Goal: Task Accomplishment & Management: Complete application form

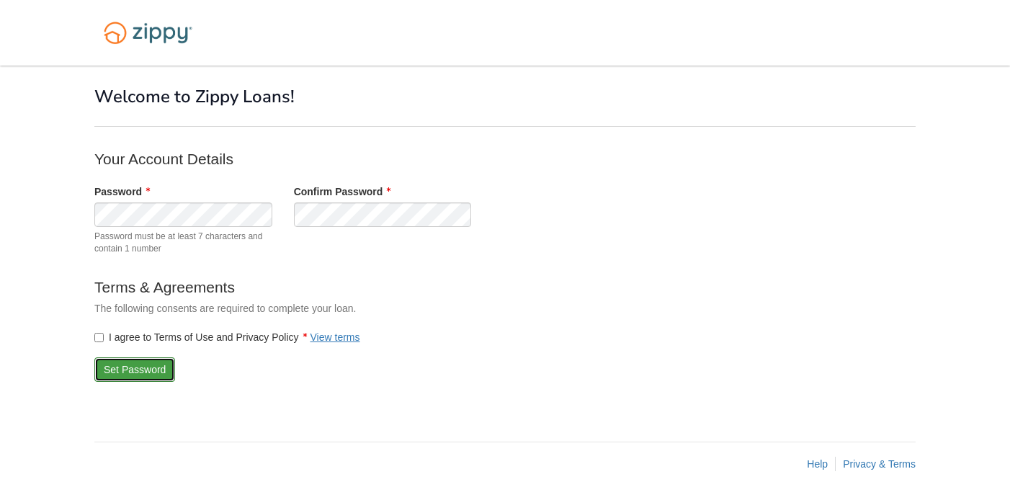
click at [122, 369] on button "Set Password" at bounding box center [134, 369] width 81 height 24
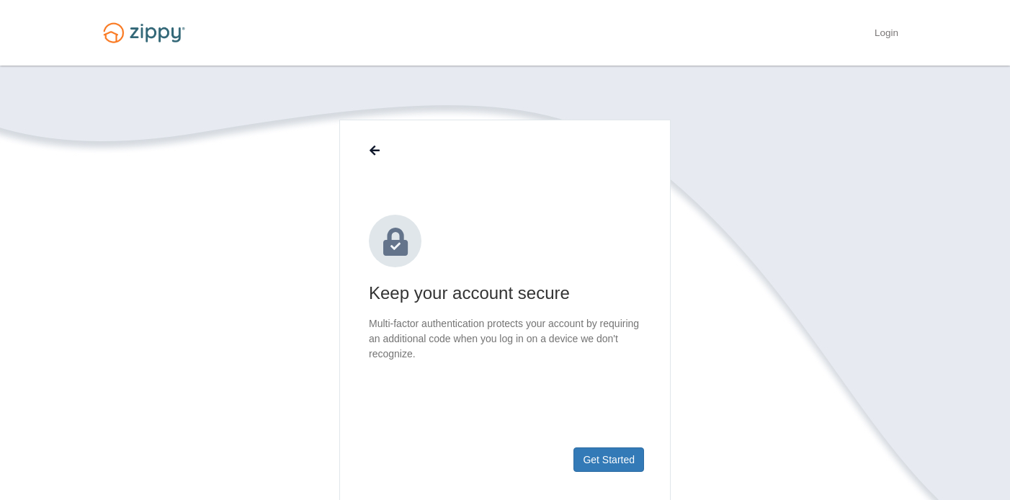
click at [616, 444] on footer "Get Started" at bounding box center [505, 483] width 330 height 94
click at [607, 463] on button "Get Started" at bounding box center [608, 459] width 71 height 24
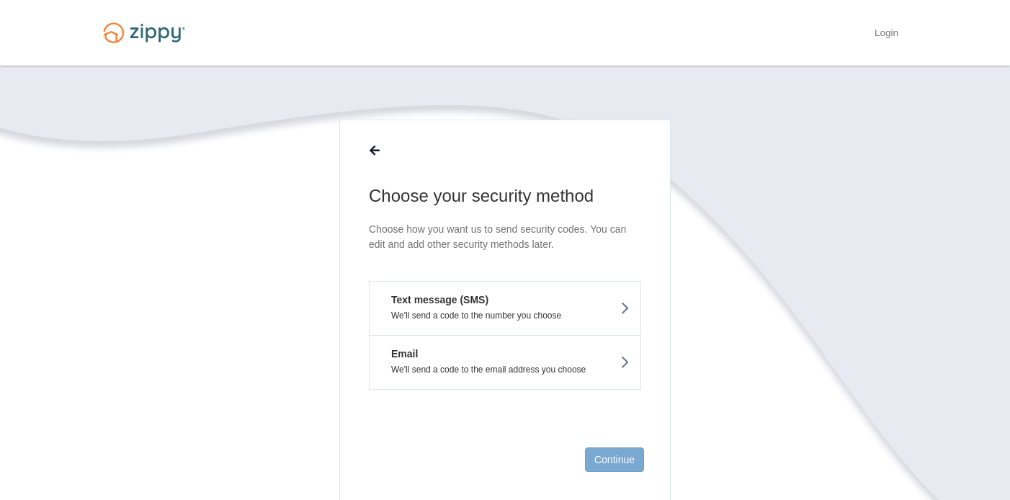
click at [606, 310] on p "We'll send a code to the number you choose" at bounding box center [504, 315] width 249 height 10
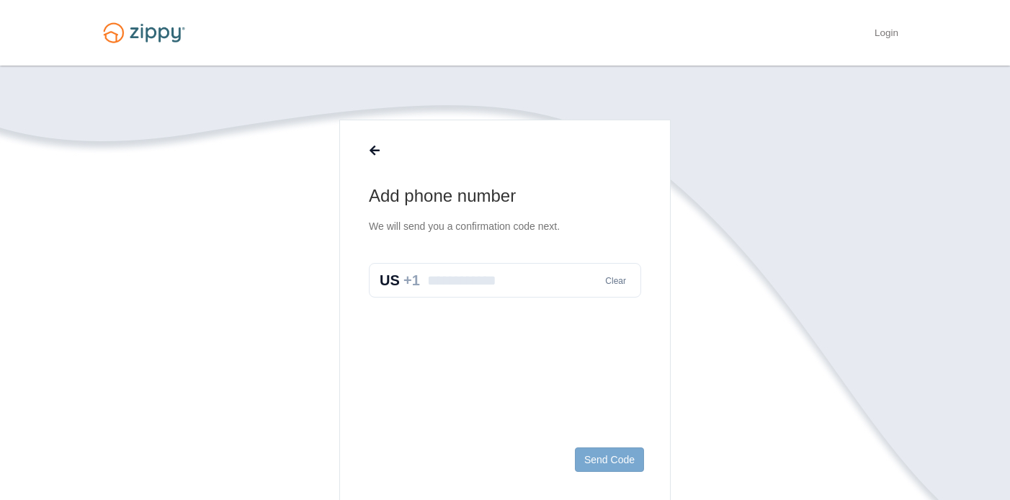
click at [568, 272] on input "text" at bounding box center [505, 280] width 272 height 35
type input "**********"
click at [612, 457] on button "Send Code" at bounding box center [609, 459] width 69 height 24
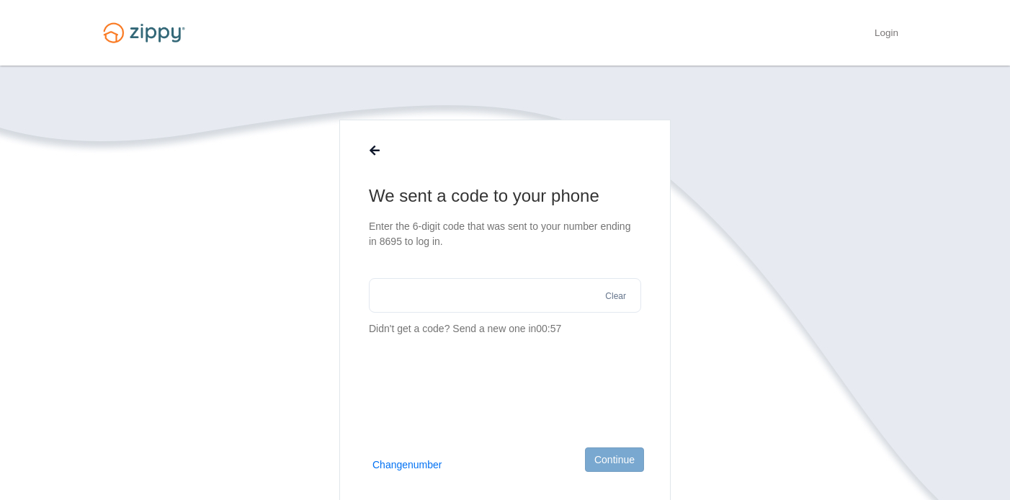
click at [514, 295] on input "text" at bounding box center [505, 295] width 272 height 35
type input "******"
click at [599, 469] on button "Continue" at bounding box center [614, 459] width 59 height 24
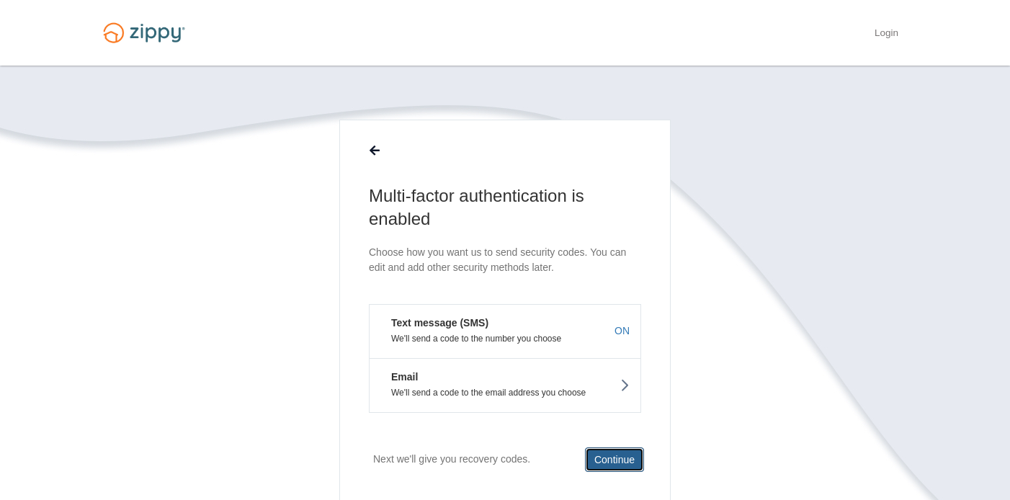
click at [621, 457] on button "Continue" at bounding box center [614, 459] width 59 height 24
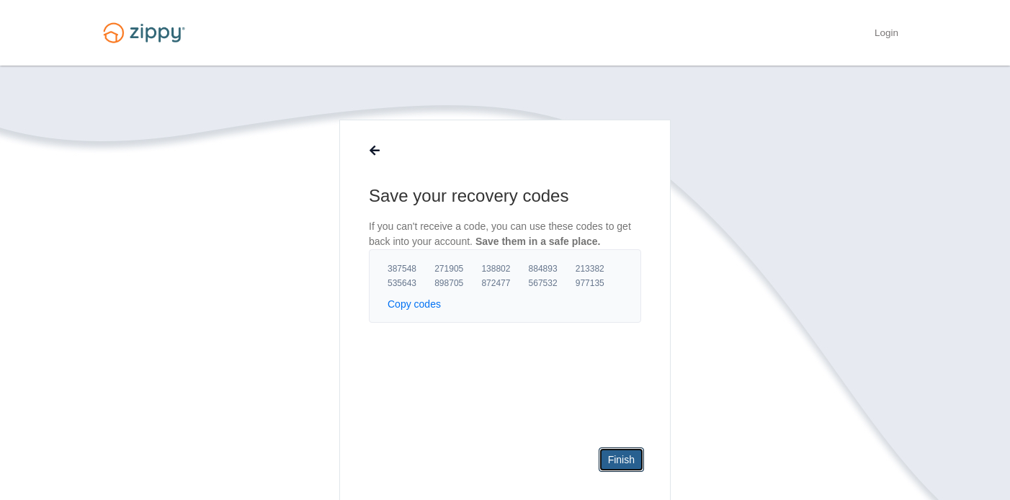
click at [621, 457] on link "Finish" at bounding box center [621, 459] width 45 height 24
